Goal: Entertainment & Leisure: Consume media (video, audio)

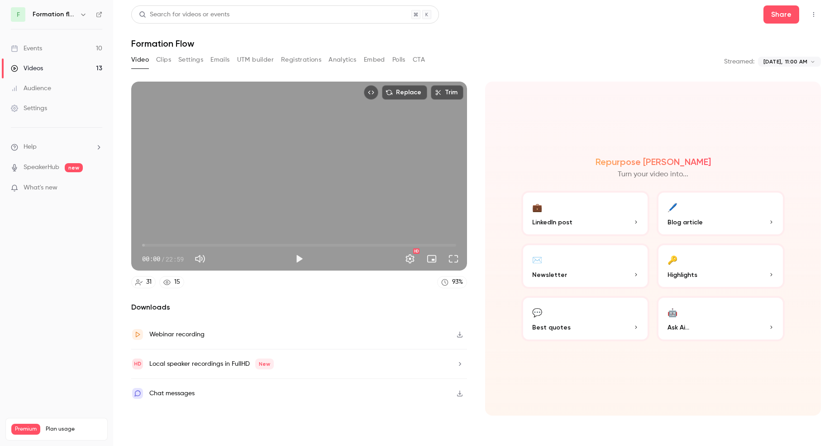
click at [56, 49] on link "Events 10" at bounding box center [56, 48] width 113 height 20
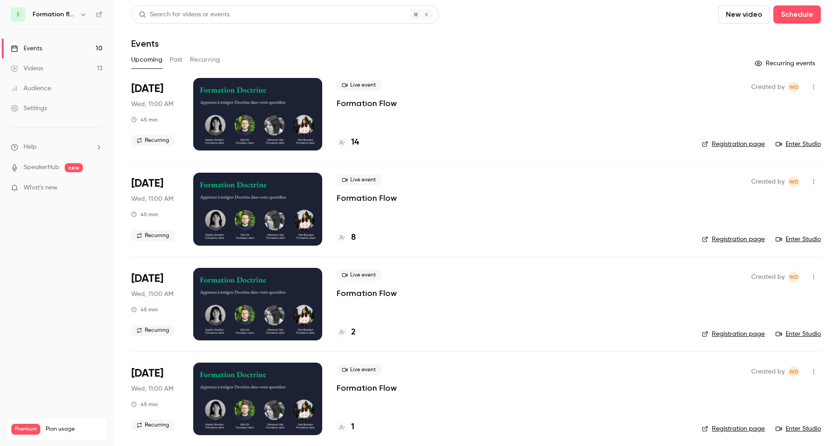
click at [52, 166] on link "SpeakerHub" at bounding box center [42, 168] width 36 height 10
click at [75, 17] on h6 "Formation flow" at bounding box center [54, 14] width 43 height 9
click at [82, 16] on icon "button" at bounding box center [83, 14] width 7 height 7
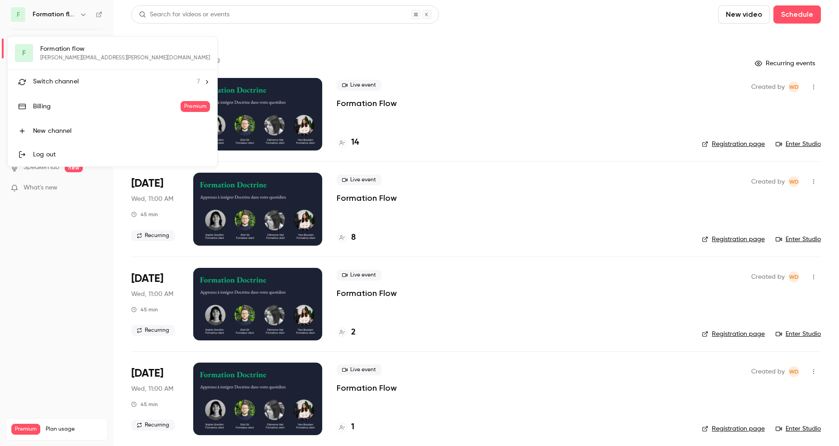
click at [19, 17] on div at bounding box center [419, 223] width 839 height 446
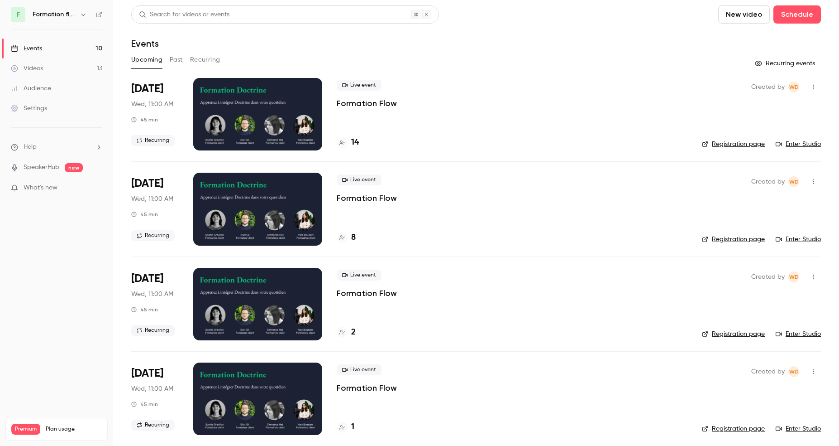
click at [28, 15] on div "F Formation flow" at bounding box center [56, 14] width 91 height 14
click at [84, 16] on icon "button" at bounding box center [83, 14] width 7 height 7
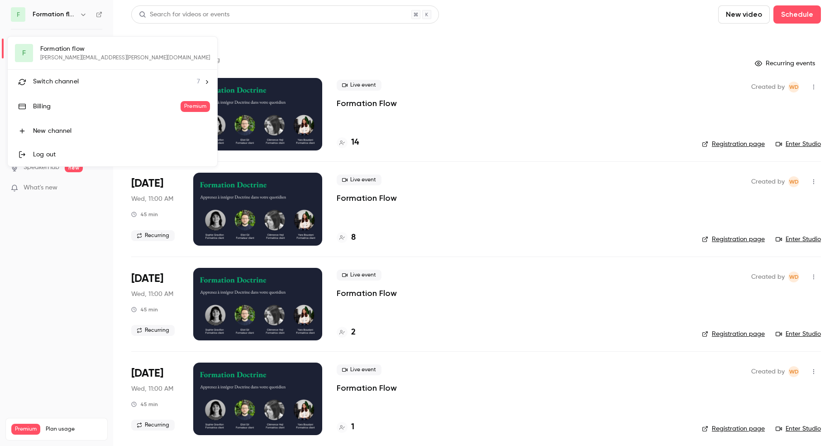
click at [80, 85] on div "Switch channel 7" at bounding box center [116, 82] width 167 height 10
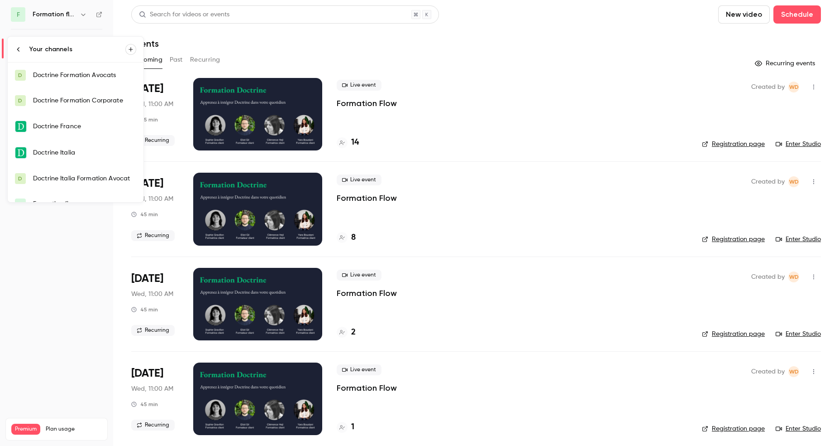
click at [86, 125] on div "Doctrine France" at bounding box center [84, 126] width 103 height 9
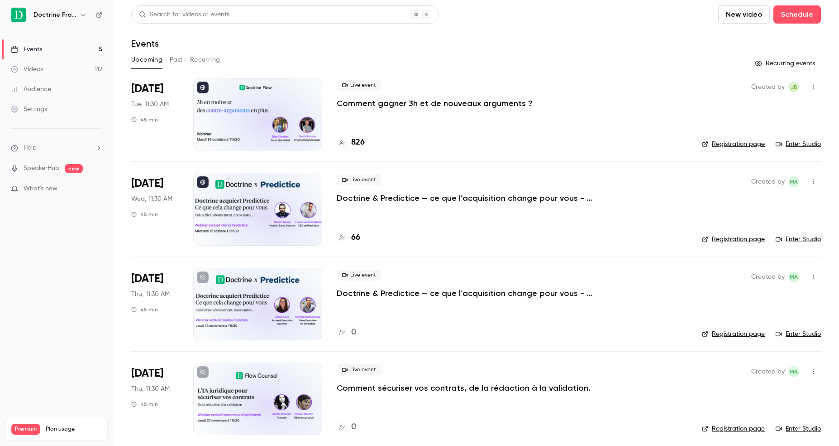
click at [73, 18] on h6 "Doctrine France" at bounding box center [55, 14] width 43 height 9
click at [83, 13] on icon "button" at bounding box center [83, 14] width 7 height 7
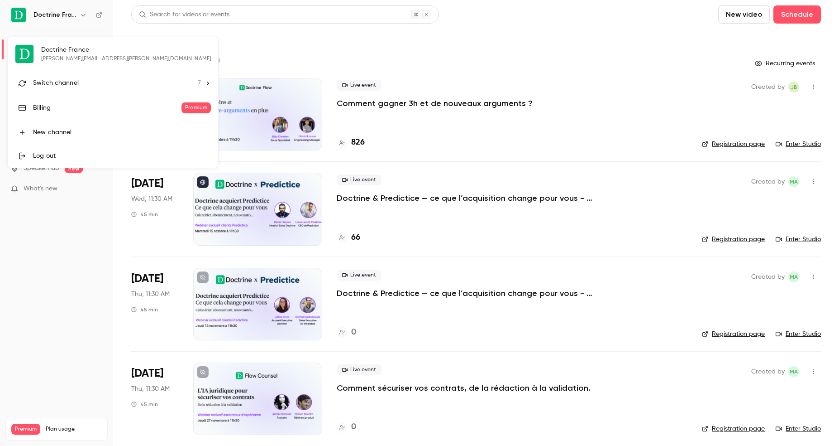
click at [61, 82] on span "Switch channel" at bounding box center [56, 83] width 46 height 10
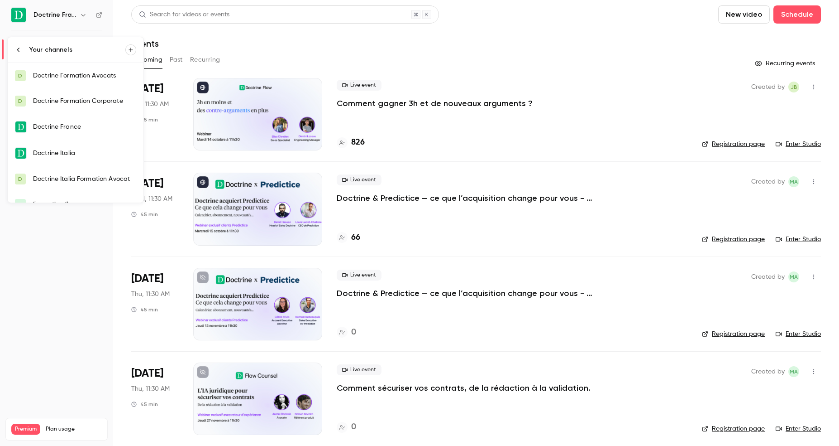
click at [69, 80] on div "Doctrine Formation Avocats" at bounding box center [84, 75] width 103 height 9
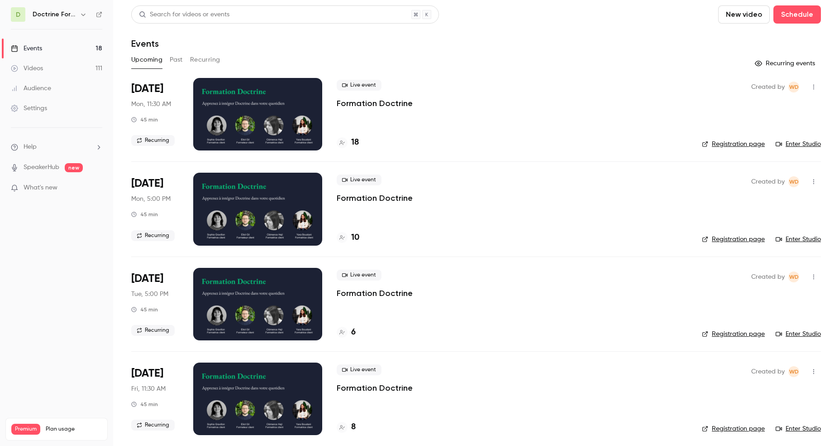
click at [173, 108] on div "[DATE] Mon, 11:30 AM 45 min Recurring" at bounding box center [155, 114] width 48 height 72
click at [226, 116] on div at bounding box center [257, 114] width 129 height 72
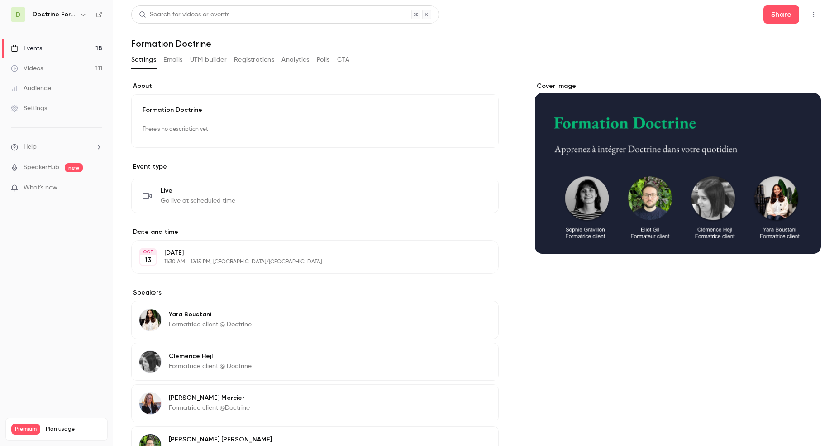
click at [199, 104] on div "Formation Doctrine There's no description yet Edit" at bounding box center [315, 120] width 368 height 53
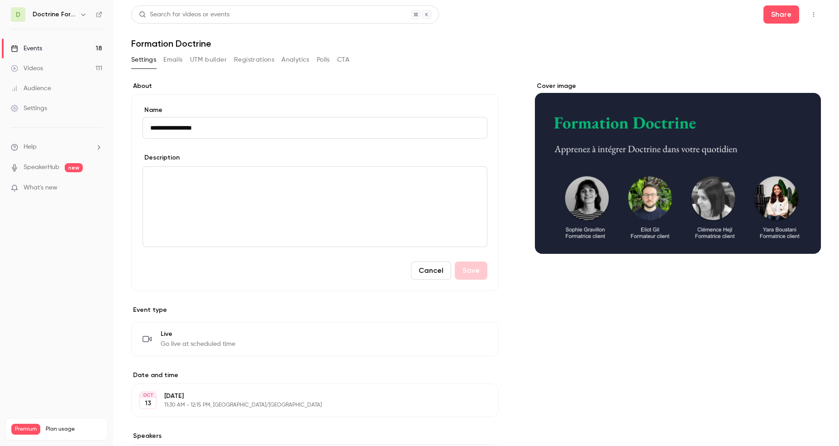
click at [46, 55] on link "Events 18" at bounding box center [56, 48] width 113 height 20
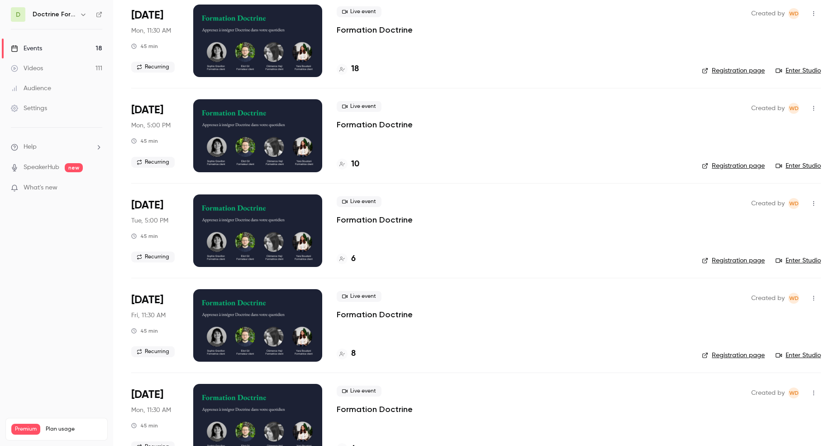
scroll to position [77, 0]
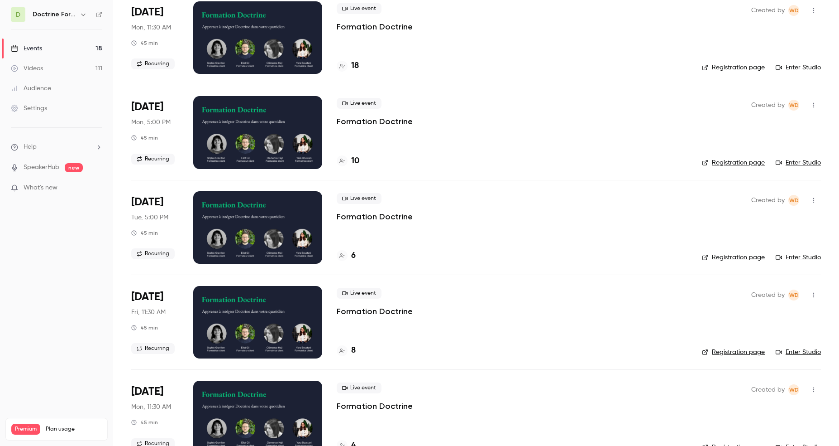
click at [422, 220] on div "Live event Formation Doctrine" at bounding box center [512, 207] width 351 height 29
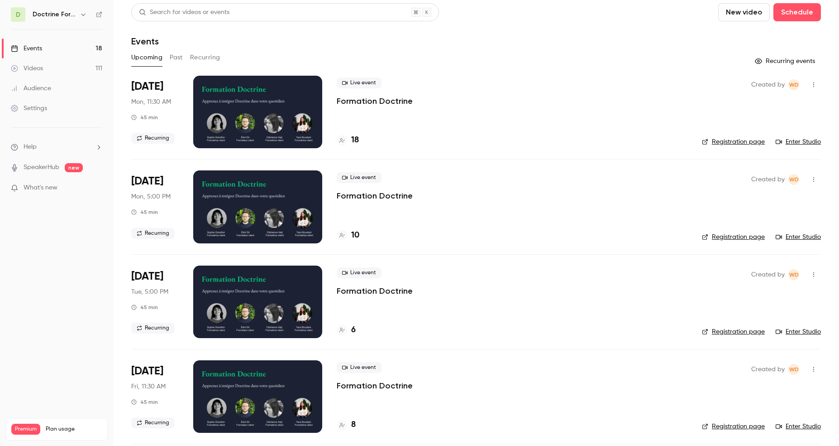
scroll to position [0, 0]
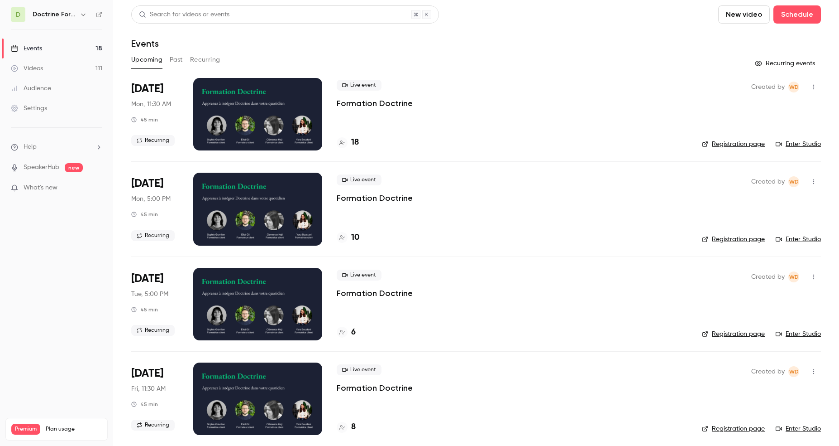
click at [726, 145] on link "Registration page" at bounding box center [733, 143] width 63 height 9
click at [81, 15] on icon "button" at bounding box center [83, 14] width 7 height 7
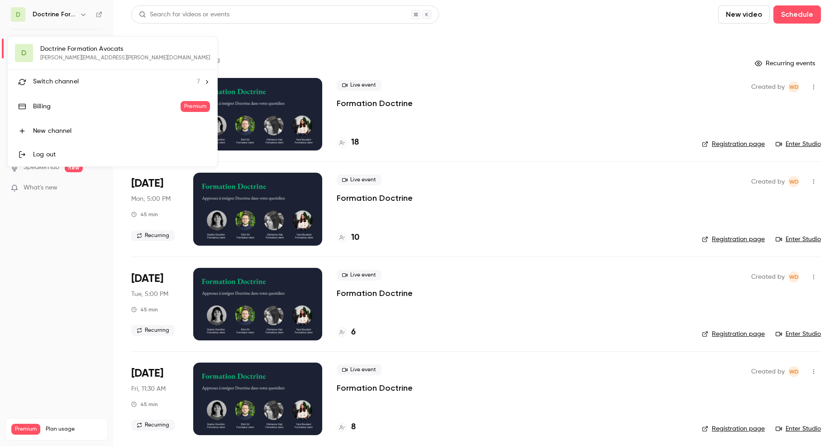
click at [409, 195] on div at bounding box center [419, 223] width 839 height 446
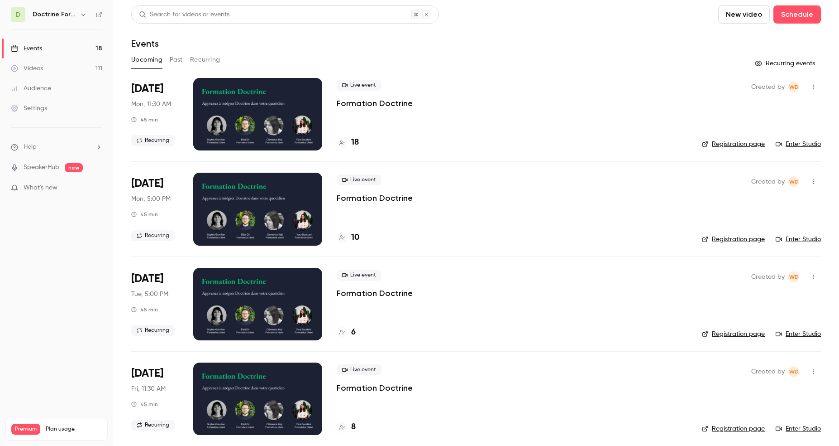
click at [86, 12] on icon "button" at bounding box center [83, 14] width 7 height 7
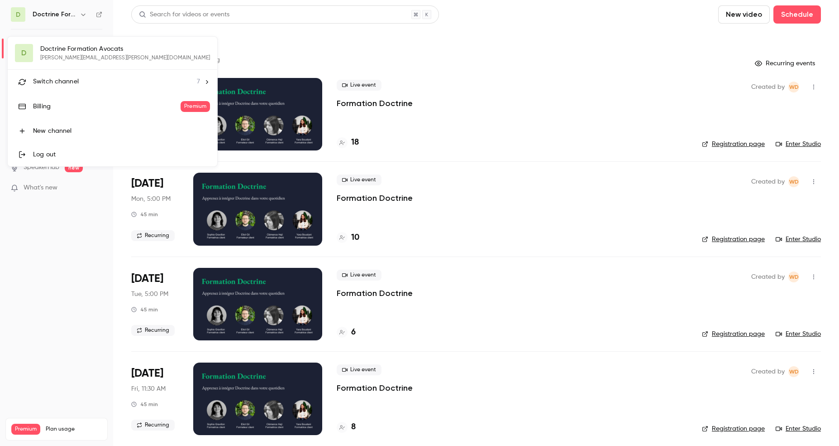
click at [115, 48] on div "D Doctrine Formation Avocats [PERSON_NAME][EMAIL_ADDRESS][PERSON_NAME][DOMAIN_N…" at bounding box center [113, 101] width 210 height 129
click at [37, 50] on div "D Doctrine Formation Avocats [PERSON_NAME][EMAIL_ADDRESS][PERSON_NAME][DOMAIN_N…" at bounding box center [113, 101] width 210 height 129
click at [45, 86] on span "Switch channel" at bounding box center [56, 82] width 46 height 10
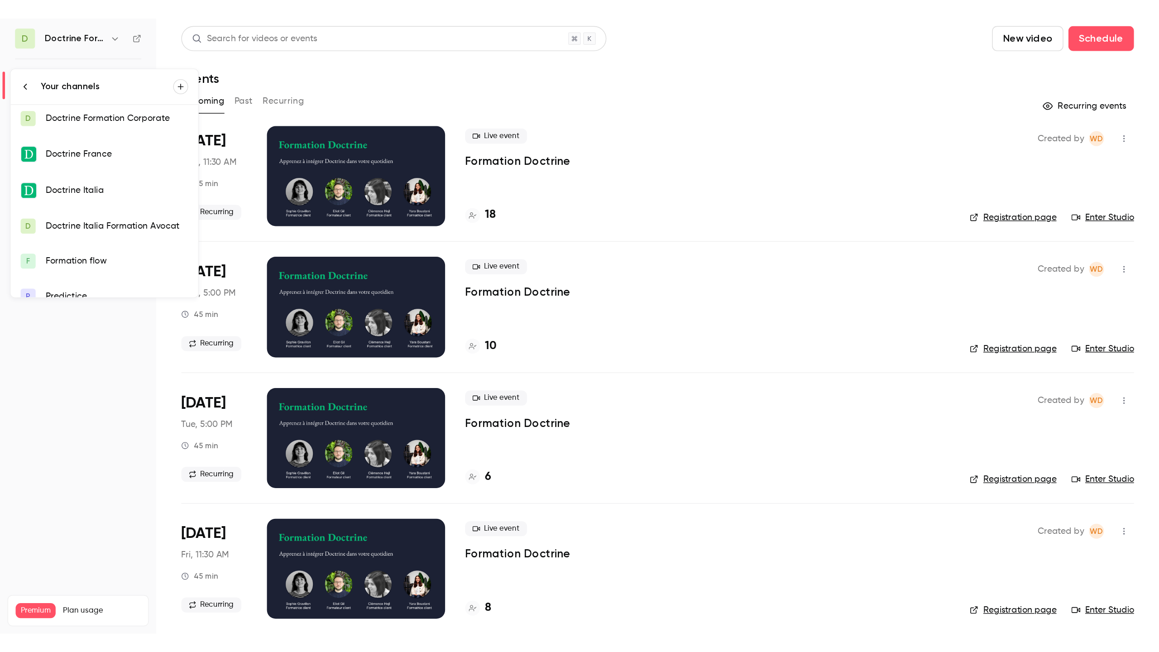
scroll to position [40, 0]
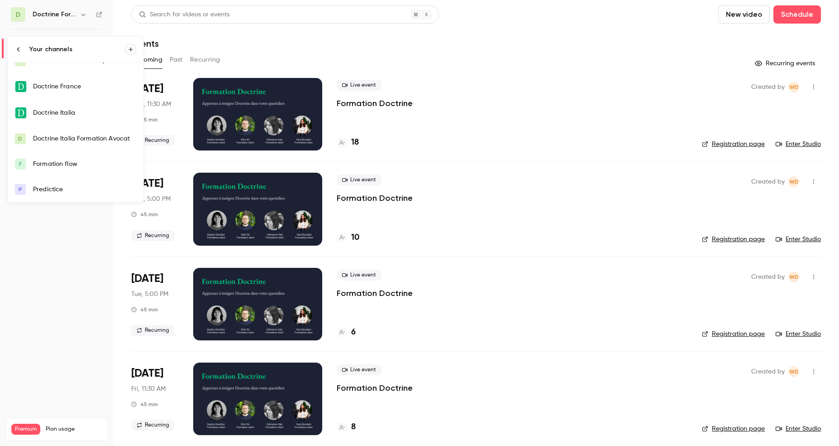
click at [74, 164] on div "Formation flow" at bounding box center [84, 163] width 103 height 9
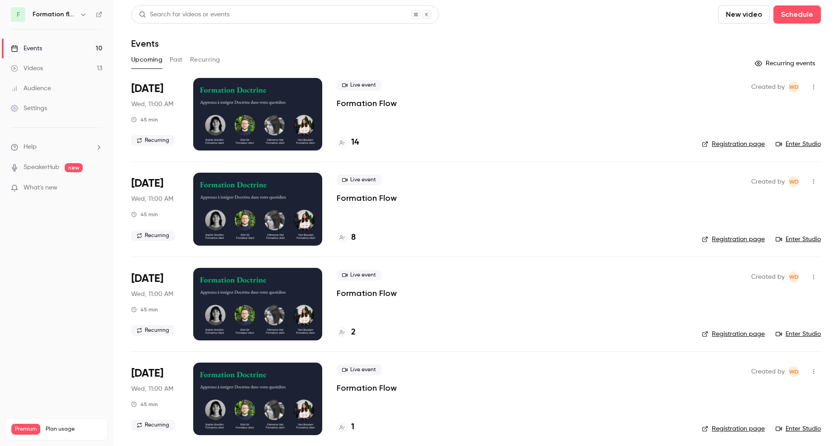
click at [178, 59] on button "Past" at bounding box center [176, 60] width 13 height 14
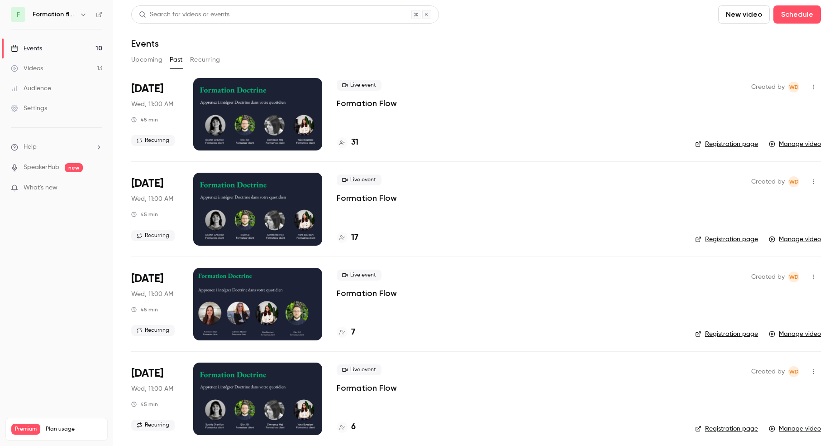
click at [244, 107] on div at bounding box center [257, 114] width 129 height 72
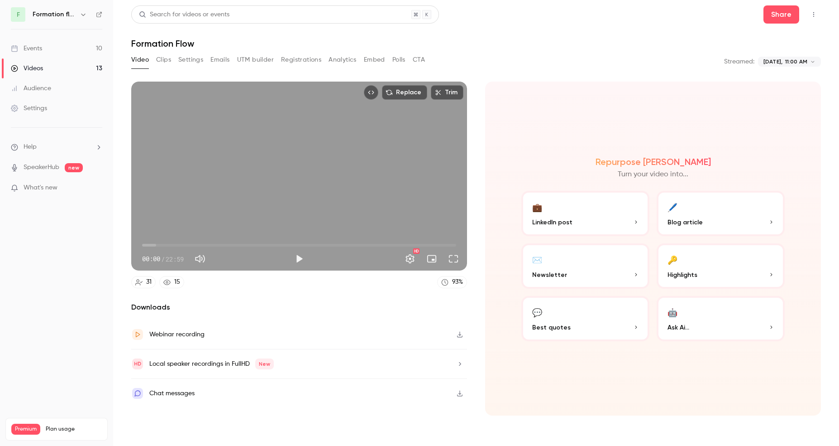
click at [382, 201] on div "Replace Trim 00:00 00:00 / 22:59 HD" at bounding box center [299, 175] width 336 height 189
click at [416, 262] on button "Settings" at bounding box center [410, 258] width 18 height 18
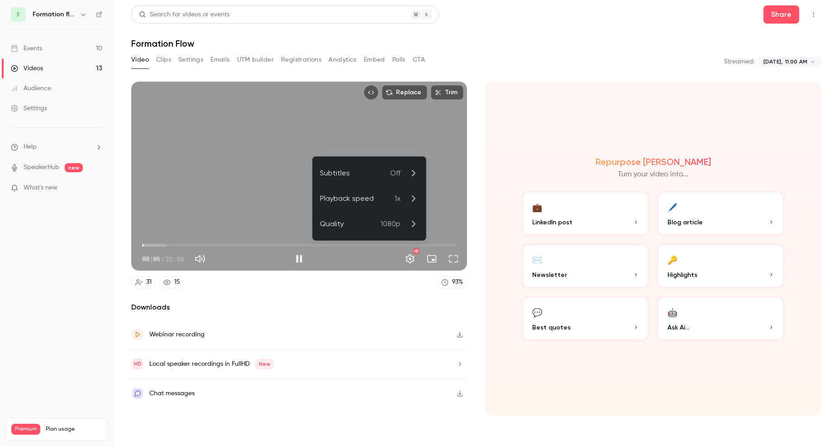
click at [392, 201] on div "Playback speed" at bounding box center [357, 198] width 75 height 11
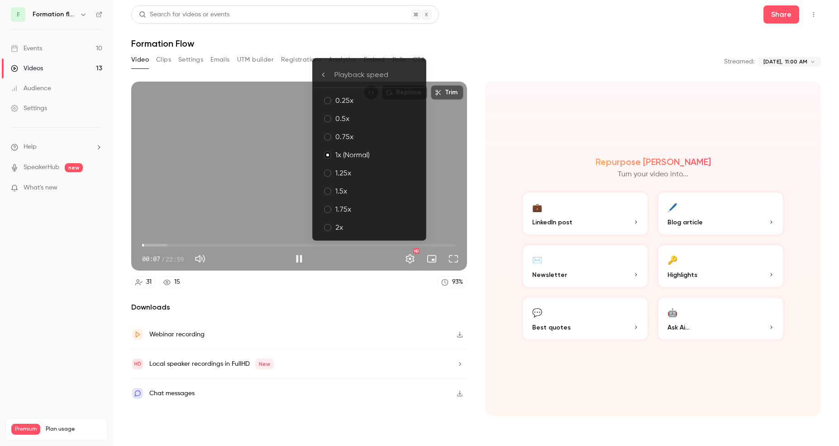
click at [355, 193] on div "1.5x" at bounding box center [377, 191] width 83 height 11
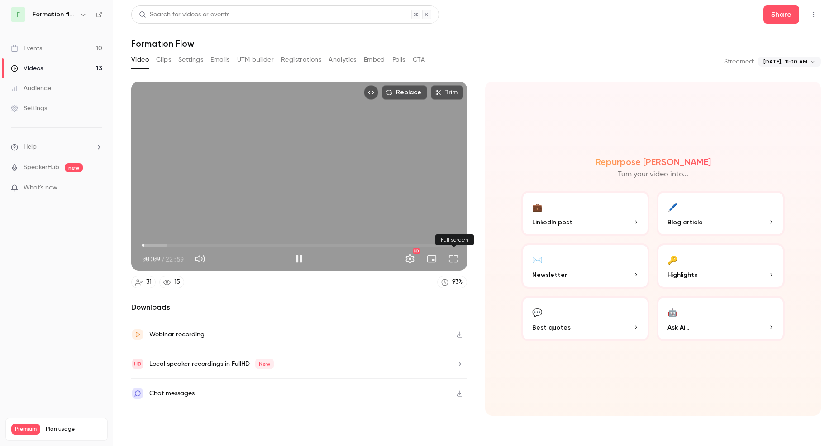
click at [456, 260] on button "Full screen" at bounding box center [454, 258] width 18 height 18
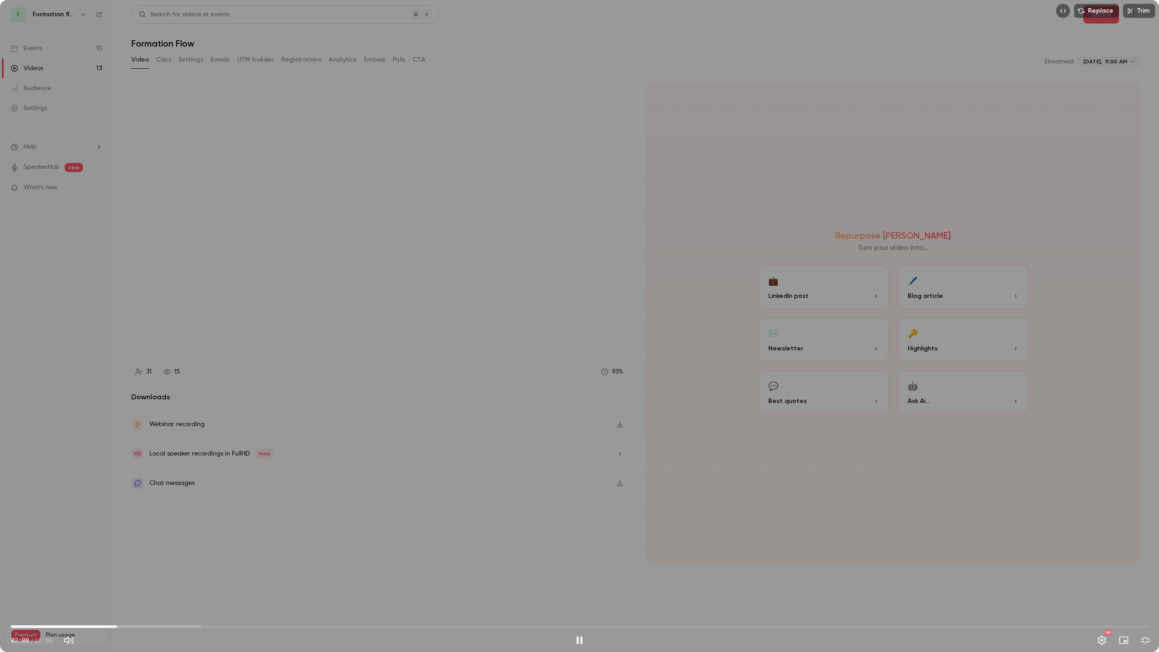
click at [622, 353] on div "Replace Trim 02:08 02:08 / 22:59 HD" at bounding box center [579, 326] width 1159 height 652
type input "*****"
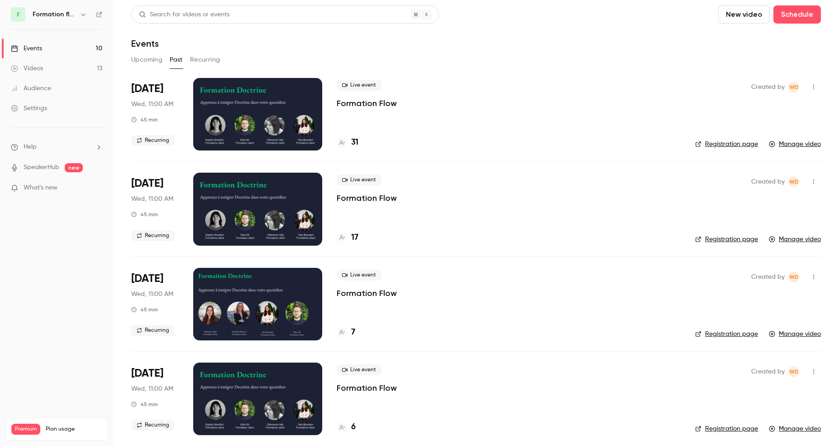
click at [273, 201] on div at bounding box center [257, 209] width 129 height 72
click at [249, 293] on div at bounding box center [257, 304] width 129 height 72
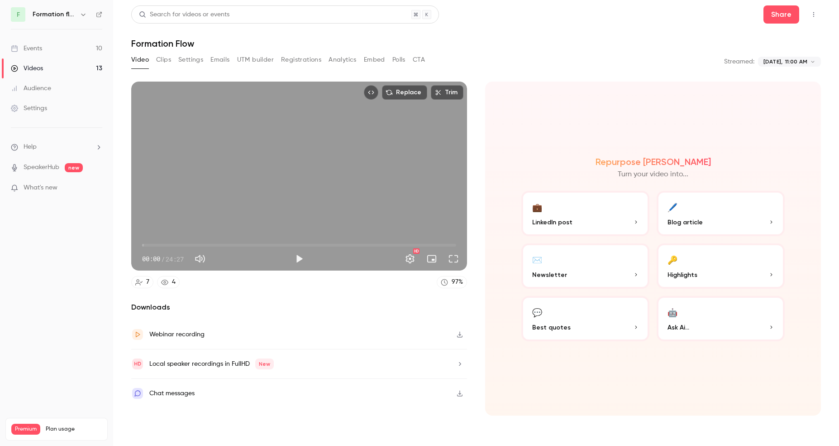
click at [293, 260] on button "Play" at bounding box center [299, 258] width 18 height 18
click at [411, 259] on button "Settings" at bounding box center [410, 258] width 18 height 18
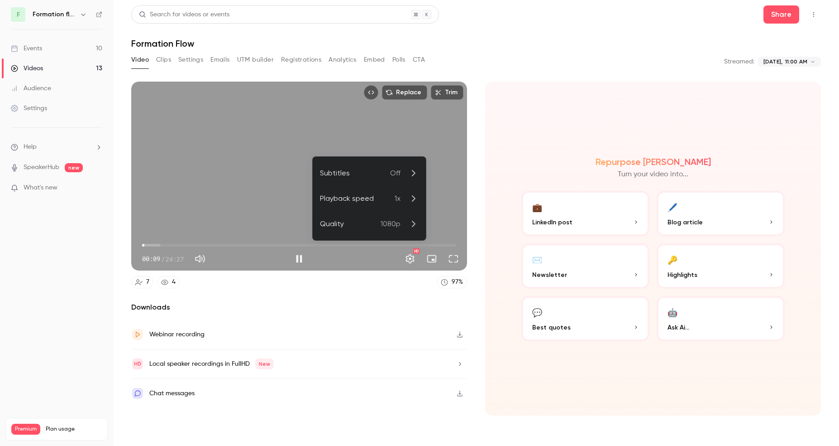
click at [393, 226] on span "1080p" at bounding box center [391, 223] width 20 height 11
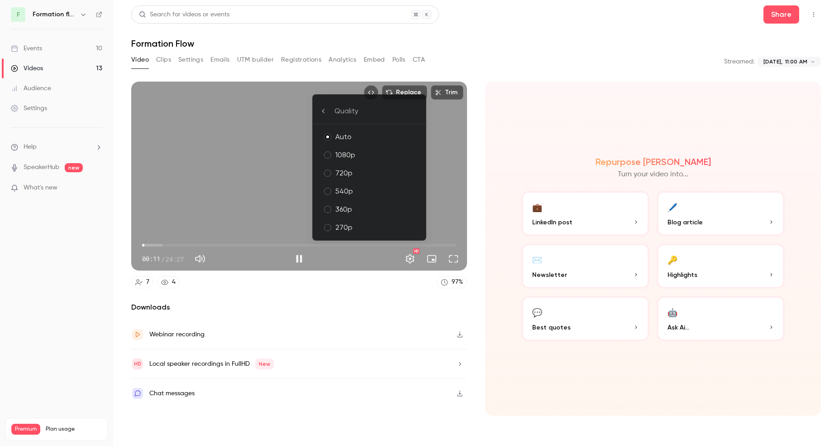
click at [417, 262] on div at bounding box center [419, 223] width 839 height 446
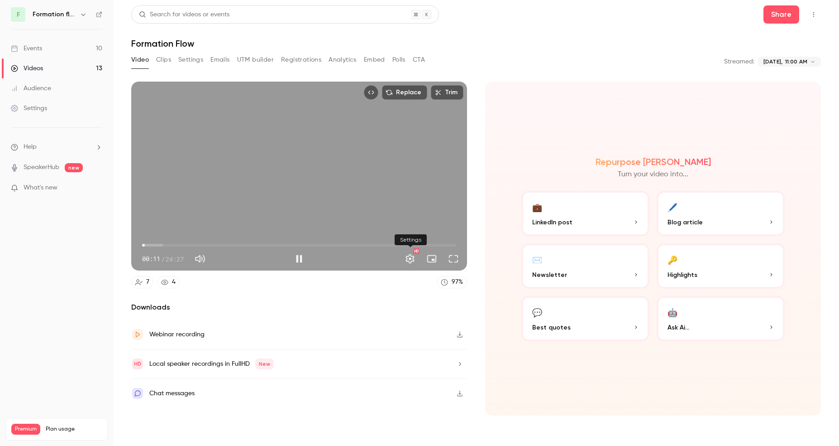
click at [407, 259] on button "Settings" at bounding box center [410, 258] width 18 height 18
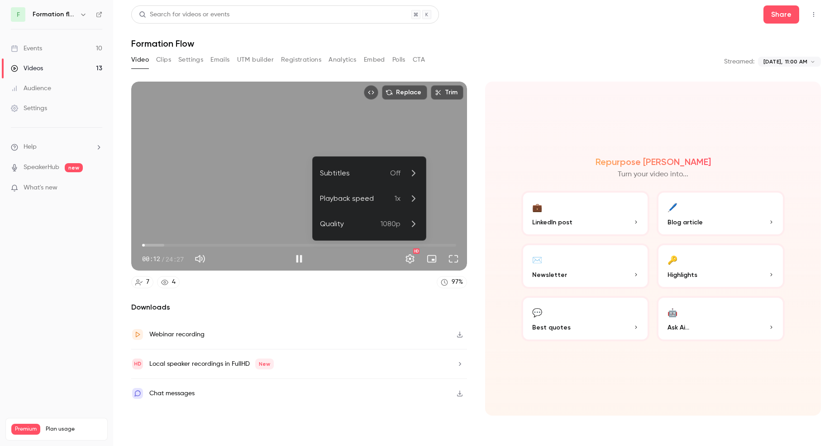
click at [403, 206] on li "Playback speed 1x" at bounding box center [369, 198] width 113 height 25
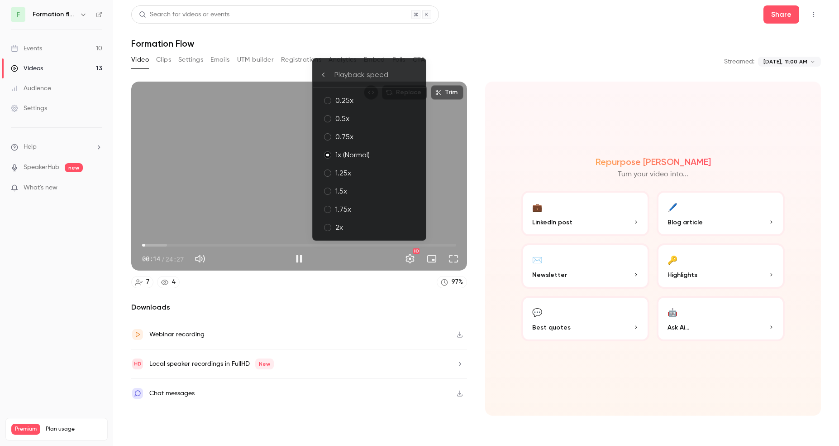
click at [386, 193] on div "1.5x" at bounding box center [377, 191] width 83 height 11
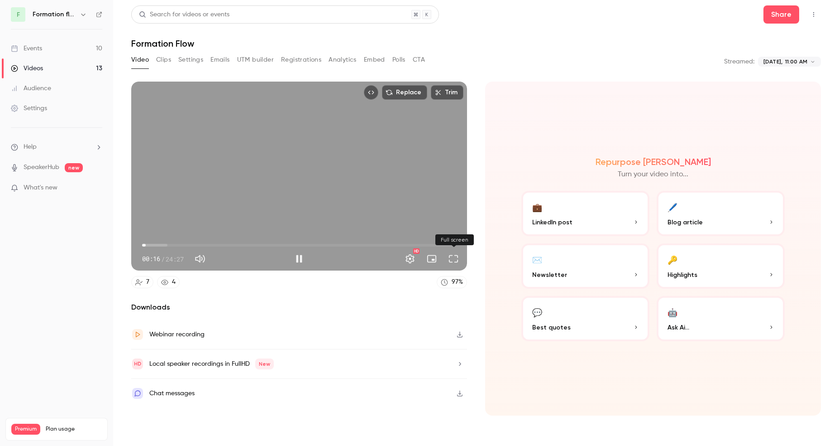
click at [454, 259] on button "Full screen" at bounding box center [454, 258] width 18 height 18
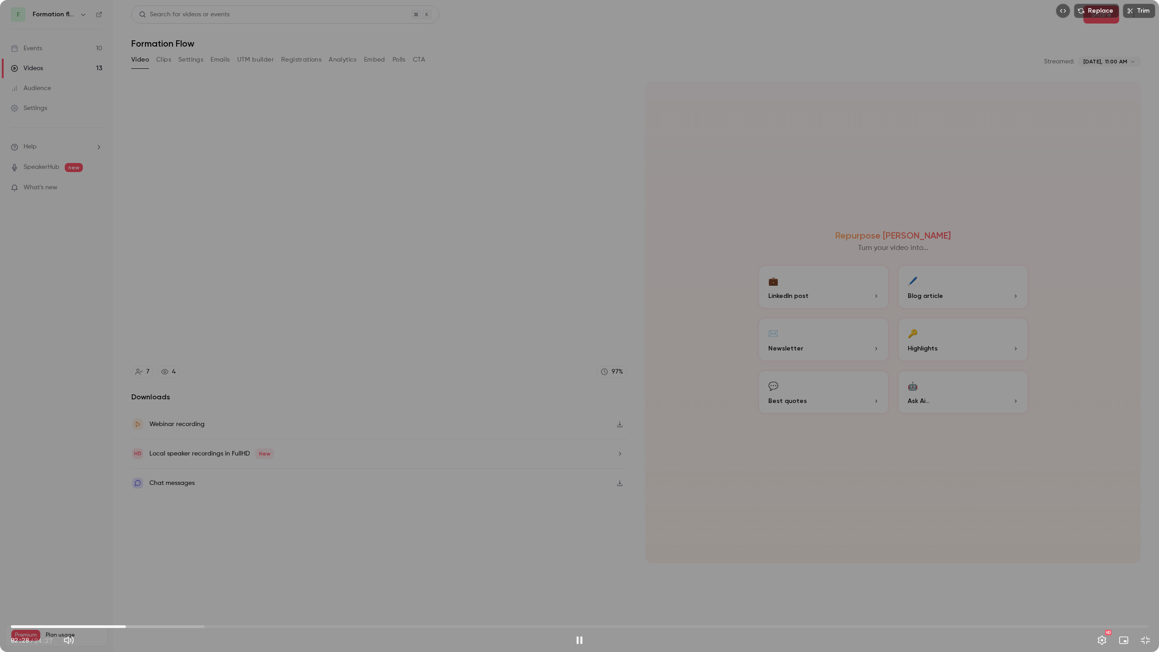
click at [97, 445] on span "02:28" at bounding box center [579, 626] width 1137 height 14
click at [82, 445] on span "01:31" at bounding box center [579, 626] width 1137 height 14
click at [729, 221] on div "Replace Trim 02:04 02:04 / 24:27 HD" at bounding box center [579, 326] width 1159 height 652
click at [513, 321] on div "Replace Trim 02:04 02:04 / 24:27 HD" at bounding box center [579, 326] width 1159 height 652
click at [101, 445] on span "01:56" at bounding box center [579, 626] width 1137 height 14
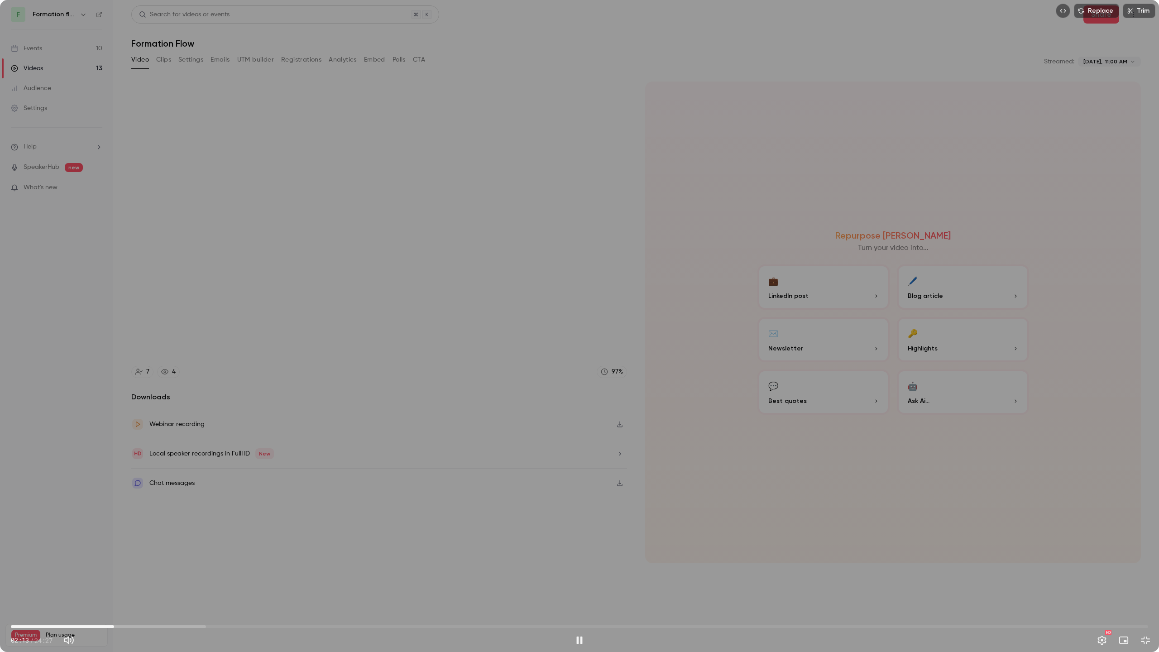
click at [738, 284] on div "Replace Trim 02:13 02:13 / 24:27 HD" at bounding box center [579, 326] width 1159 height 652
click at [584, 325] on div "Replace Trim 02:13 02:13 / 24:27 HD" at bounding box center [579, 326] width 1159 height 652
click at [584, 325] on div "Replace Trim 02:14 02:14 / 24:27 HD" at bounding box center [579, 326] width 1159 height 652
click at [109, 445] on span "02:14" at bounding box center [579, 626] width 1137 height 14
click at [299, 445] on div "Replace Trim 02:06 02:06 / 24:27 HD" at bounding box center [579, 326] width 1159 height 652
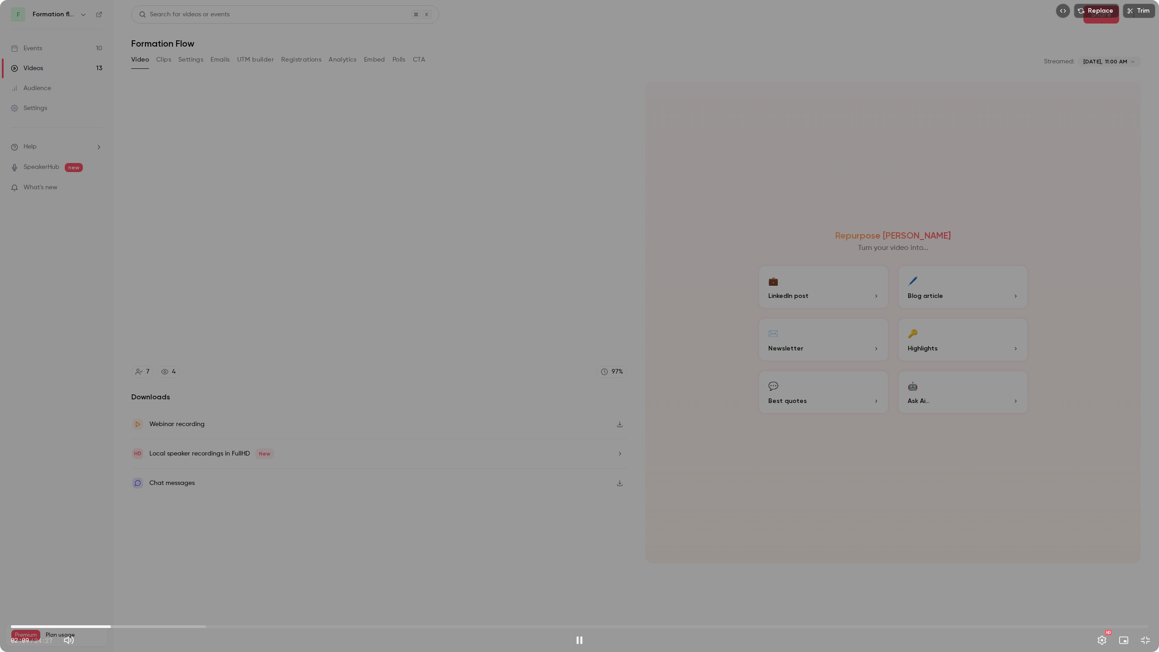
click at [395, 423] on div "Replace Trim 02:09 02:09 / 24:27 HD" at bounding box center [579, 326] width 1159 height 652
click at [761, 235] on div "Replace Trim 02:09 02:09 / 24:27 HD" at bounding box center [579, 326] width 1159 height 652
click at [716, 237] on div "Replace Trim 02:14 02:14 / 24:27 HD" at bounding box center [579, 326] width 1159 height 652
click at [682, 234] on div "Replace Trim 02:14 02:14 / 24:27 HD" at bounding box center [579, 326] width 1159 height 652
click at [682, 234] on div "Replace Trim 02:15 02:15 / 24:27 HD" at bounding box center [579, 326] width 1159 height 652
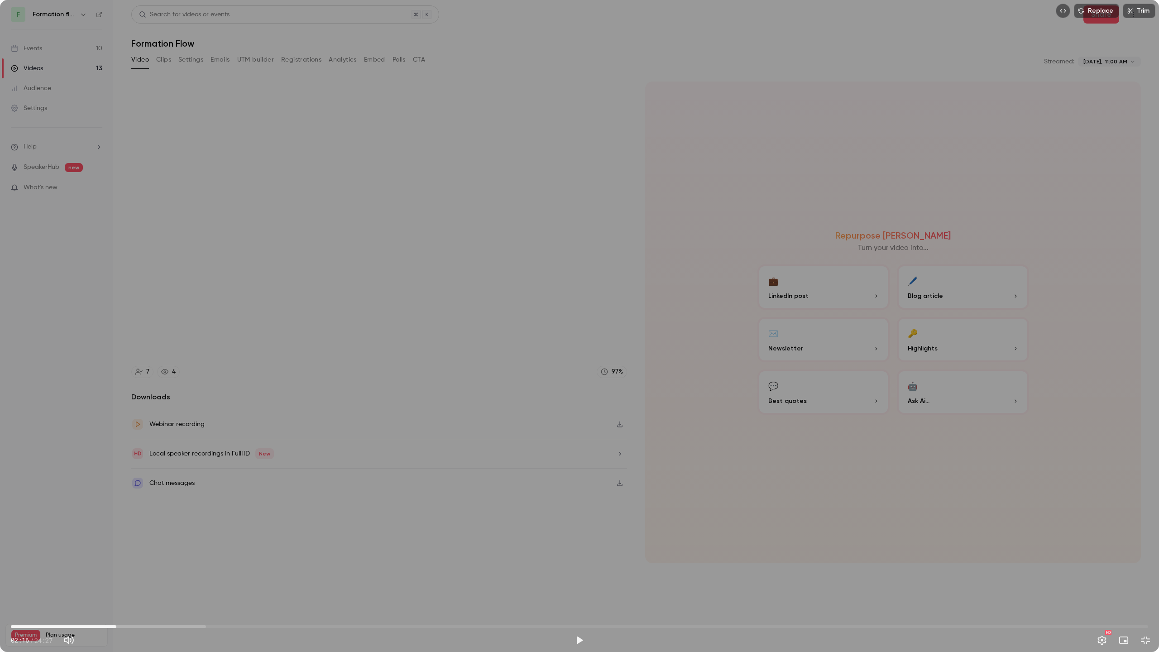
click at [701, 239] on div "Replace Trim 02:16 02:16 / 24:27 HD" at bounding box center [579, 326] width 1159 height 652
click at [701, 239] on div "Replace Trim 02:18 02:18 / 24:27 HD" at bounding box center [579, 326] width 1159 height 652
click at [633, 299] on div "Replace Trim 02:18 02:18 / 24:27 HD" at bounding box center [579, 326] width 1159 height 652
click at [633, 299] on div "Replace Trim 02:20 02:20 / 24:27 HD" at bounding box center [579, 326] width 1159 height 652
click at [634, 209] on div "Replace Trim 02:20 02:20 / 24:27 HD" at bounding box center [579, 326] width 1159 height 652
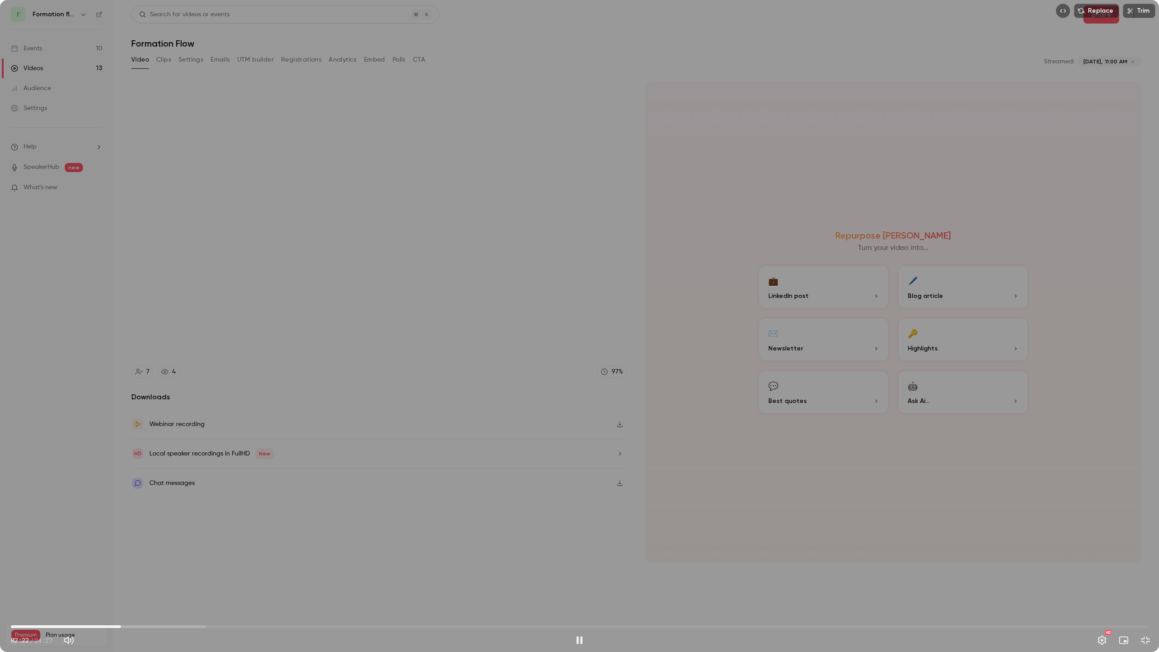
click at [634, 209] on div "Replace Trim 02:22 02:22 / 24:27 HD" at bounding box center [579, 326] width 1159 height 652
click at [525, 235] on div "Replace Trim 02:22 02:22 / 24:27 HD" at bounding box center [579, 326] width 1159 height 652
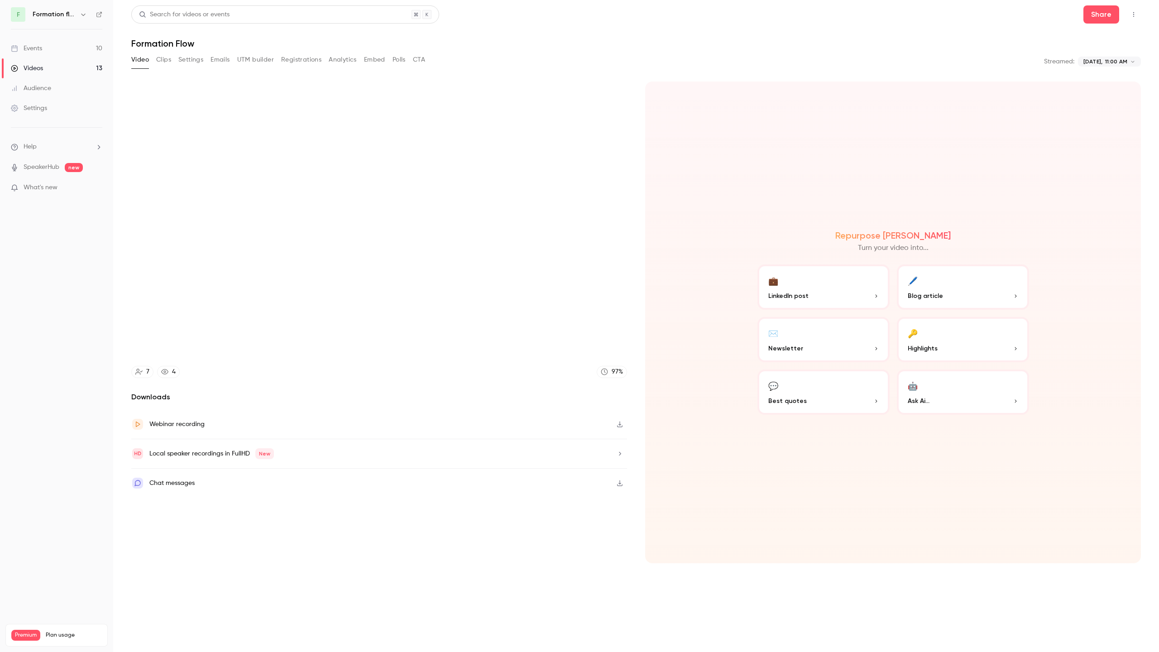
click at [525, 235] on video at bounding box center [579, 326] width 1159 height 652
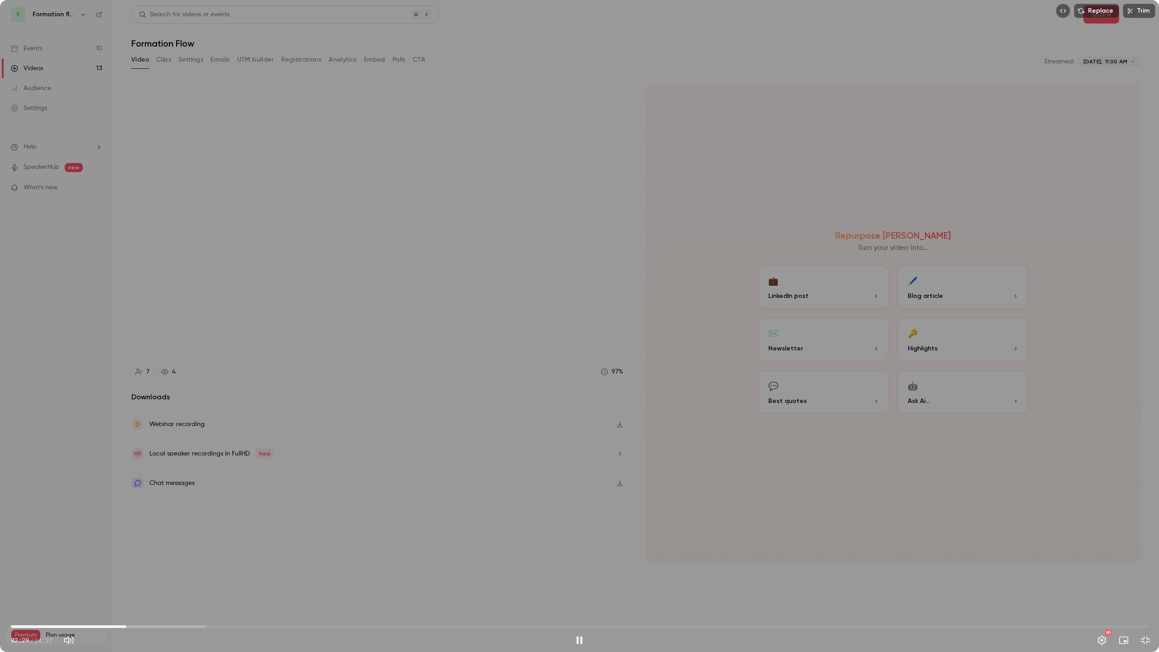
click at [525, 336] on div "Replace Trim 02:29 02:29 / 24:27 HD" at bounding box center [579, 326] width 1159 height 652
click at [788, 227] on div "Replace Trim 02:29 02:29 / 24:27 HD" at bounding box center [579, 326] width 1159 height 652
click at [703, 301] on div "Replace Trim 02:44 02:44 / 24:27 HD" at bounding box center [579, 326] width 1159 height 652
click at [741, 237] on div "Replace Trim 02:44 02:44 / 24:27 HD" at bounding box center [579, 326] width 1159 height 652
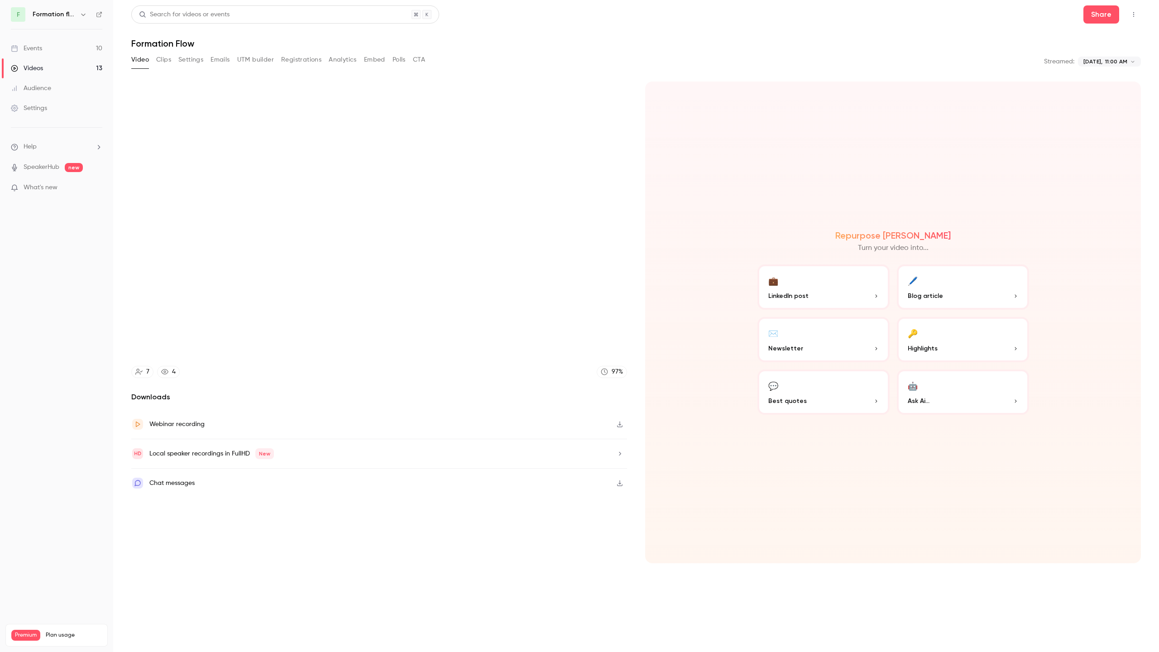
click at [741, 237] on div "Replace Trim 02:49 02:49 / 24:27 HD" at bounding box center [579, 326] width 1159 height 652
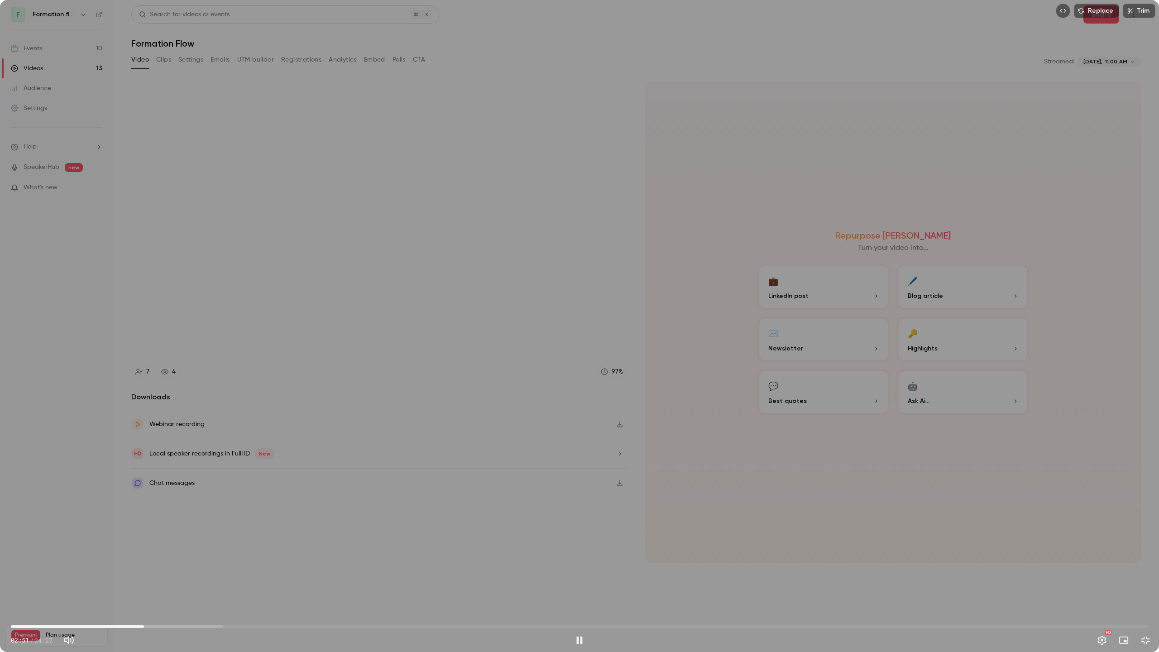
click at [746, 303] on div "Replace Trim 02:51 02:51 / 24:27 HD" at bounding box center [579, 326] width 1159 height 652
click at [810, 258] on div "Replace Trim 02:51 02:51 / 24:27 HD" at bounding box center [579, 326] width 1159 height 652
click at [705, 264] on div "Replace Trim 02:54 02:54 / 24:27 HD" at bounding box center [579, 326] width 1159 height 652
click at [705, 264] on div "Replace Trim 02:55 02:55 / 24:27 HD" at bounding box center [579, 326] width 1159 height 652
click at [705, 264] on div "Replace Trim 02:56 02:56 / 24:27 HD" at bounding box center [579, 326] width 1159 height 652
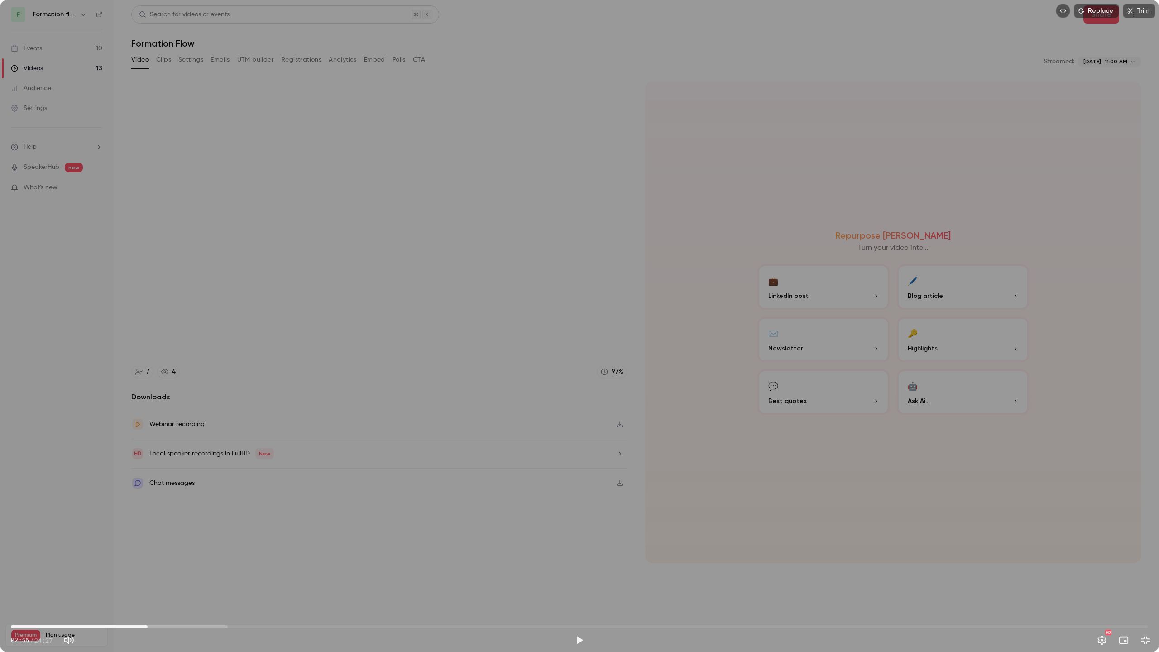
click at [774, 292] on div "Replace Trim 02:56 02:56 / 24:27 HD" at bounding box center [579, 326] width 1159 height 652
click at [774, 292] on div "Replace Trim 02:58 02:58 / 24:27 HD" at bounding box center [579, 326] width 1159 height 652
click at [789, 351] on div "Replace Trim 02:59 02:59 / 24:27 HD" at bounding box center [579, 326] width 1159 height 652
click at [839, 319] on div "Replace Trim 03:04 03:04 / 24:27 HD" at bounding box center [579, 326] width 1159 height 652
click at [839, 319] on div "Replace Trim 03:05 03:05 / 24:27 HD" at bounding box center [579, 326] width 1159 height 652
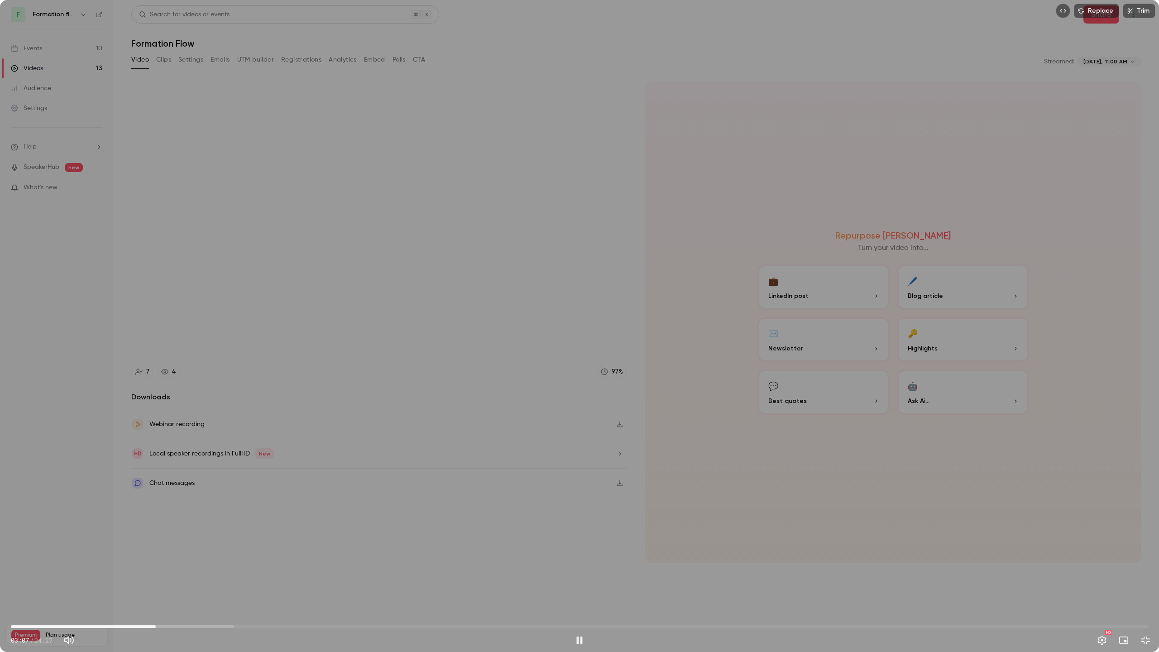
click at [823, 335] on div "Replace Trim 03:07 03:07 / 24:27 HD" at bounding box center [579, 326] width 1159 height 652
click at [765, 249] on div "Replace Trim 03:07 03:07 / 24:27 HD" at bounding box center [579, 326] width 1159 height 652
click at [749, 255] on div "Replace Trim 03:11 03:11 / 24:27 HD" at bounding box center [579, 326] width 1159 height 652
click at [562, 286] on div "Replace Trim 03:11 03:11 / 24:27 HD" at bounding box center [579, 326] width 1159 height 652
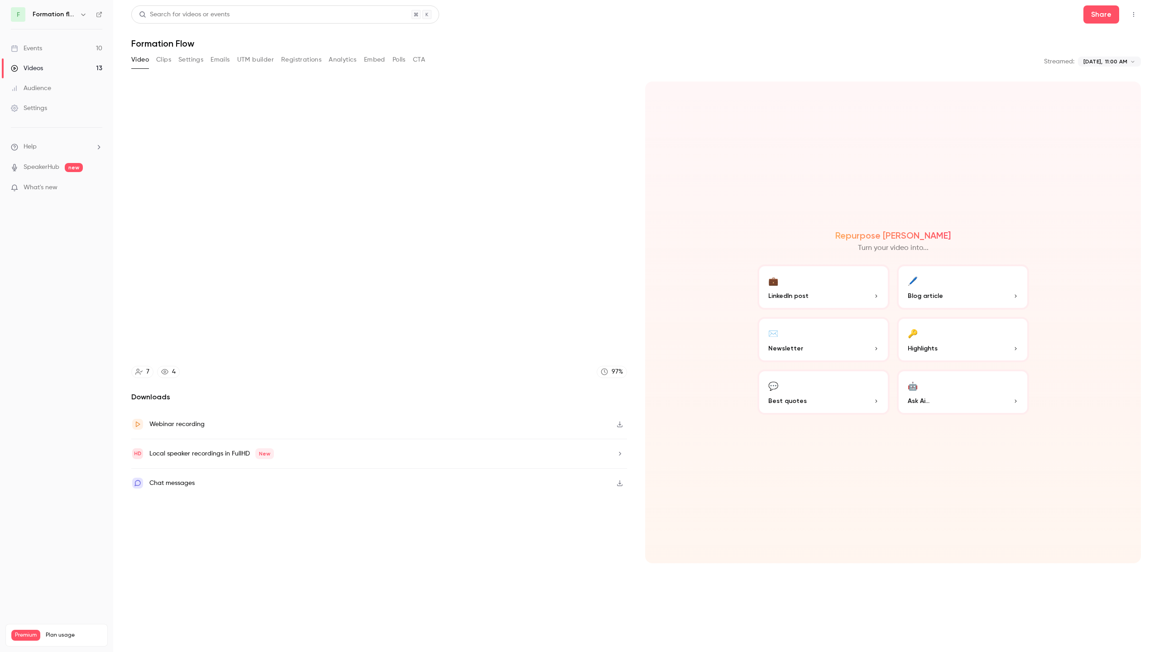
click at [602, 277] on video at bounding box center [579, 326] width 1159 height 652
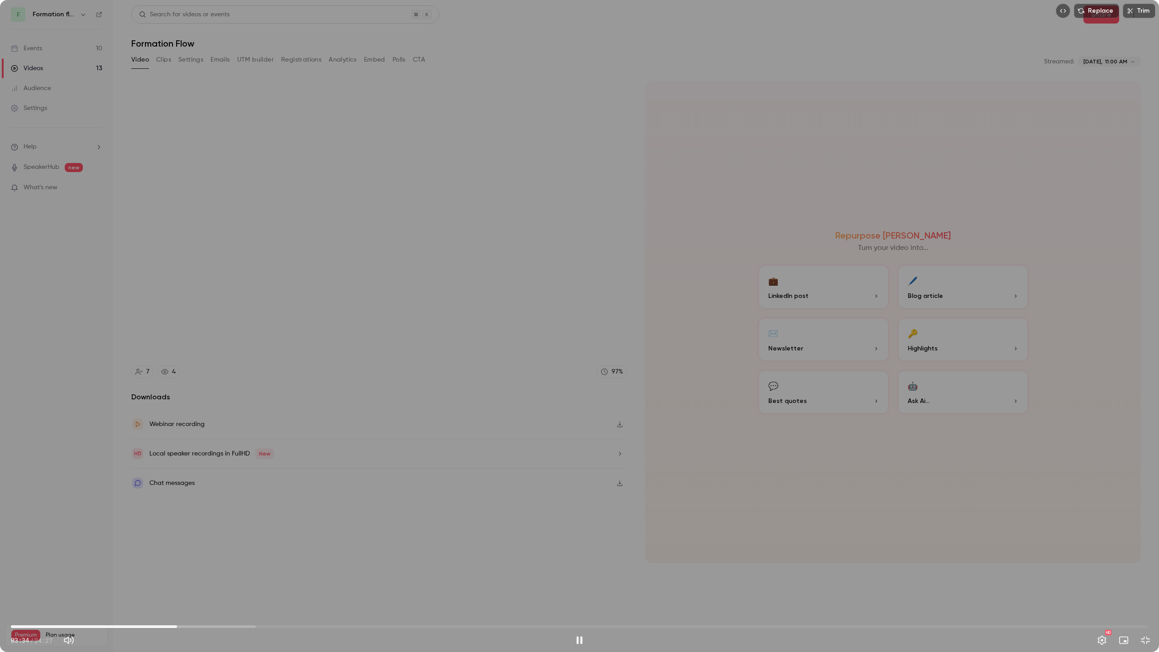
click at [656, 237] on div "Replace Trim 03:34 03:34 / 24:27 HD" at bounding box center [579, 326] width 1159 height 652
click at [539, 326] on div "Replace Trim 03:34 03:34 / 24:27 HD" at bounding box center [579, 326] width 1159 height 652
click at [547, 320] on div "Replace Trim 03:36 03:36 / 24:27 HD" at bounding box center [579, 326] width 1159 height 652
click at [551, 323] on div "Replace Trim 03:37 03:37 / 24:27 HD" at bounding box center [579, 326] width 1159 height 652
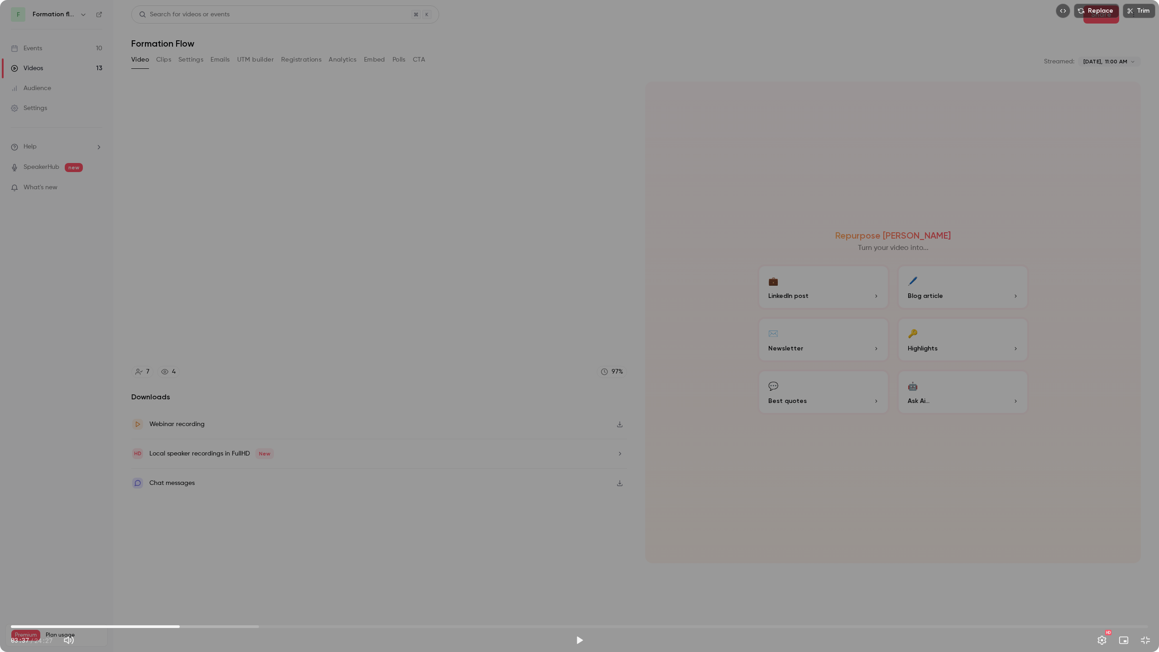
click at [441, 363] on div "Replace Trim 03:37 03:37 / 24:27 HD" at bounding box center [579, 326] width 1159 height 652
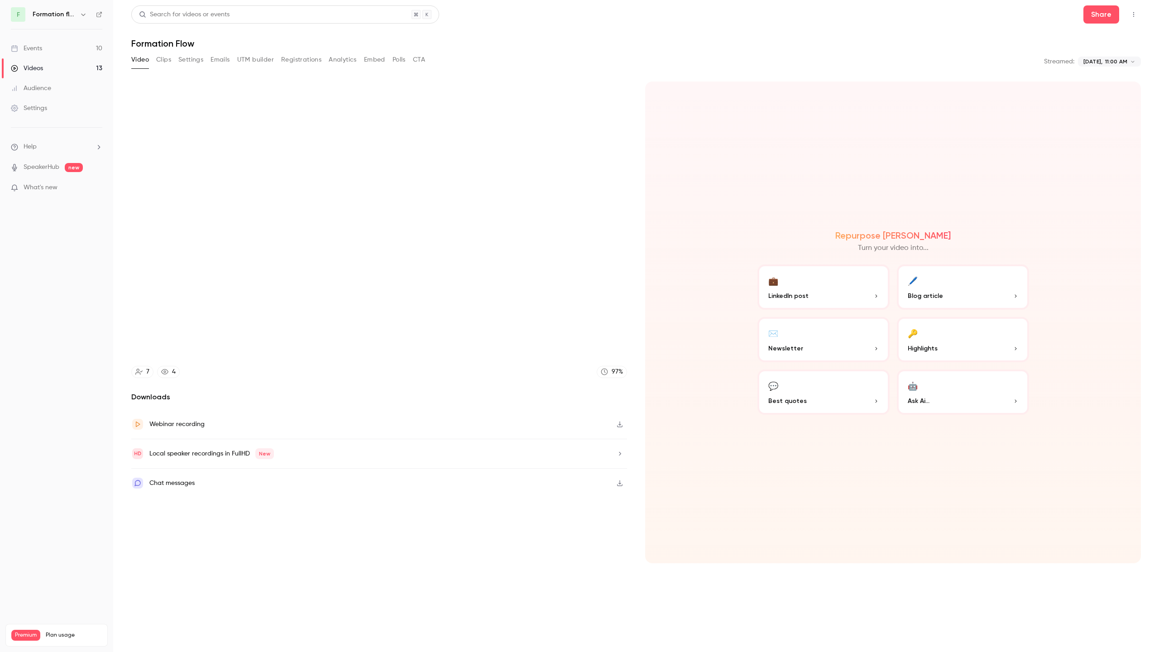
click at [508, 312] on video at bounding box center [579, 326] width 1159 height 652
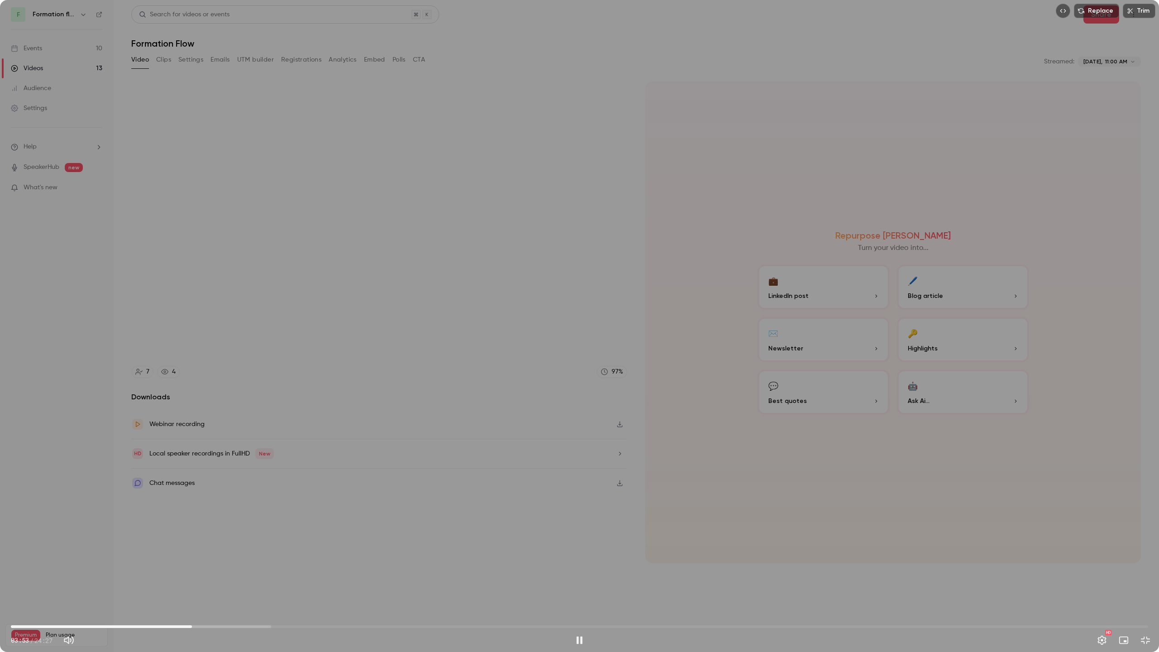
click at [642, 227] on div "Replace Trim 03:53 03:53 / 24:27 HD" at bounding box center [579, 326] width 1159 height 652
click at [585, 307] on div "Replace Trim 03:54 03:54 / 24:27 HD" at bounding box center [579, 326] width 1159 height 652
click at [599, 278] on div "Replace Trim 04:02 04:02 / 24:27 HD" at bounding box center [579, 326] width 1159 height 652
click at [631, 224] on div "Replace Trim 04:02 04:02 / 24:27 HD" at bounding box center [579, 326] width 1159 height 652
type input "*****"
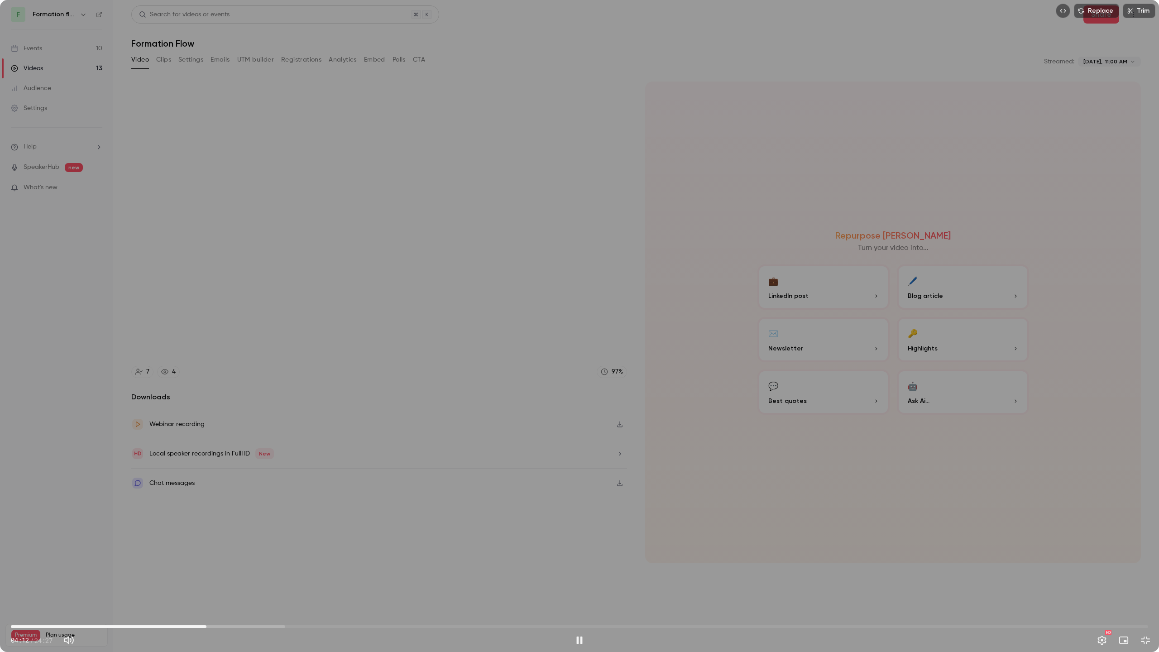
click at [646, 209] on div "Replace Trim 04:12 04:12 / 24:27 HD" at bounding box center [579, 326] width 1159 height 652
